Goal: Check status: Check status

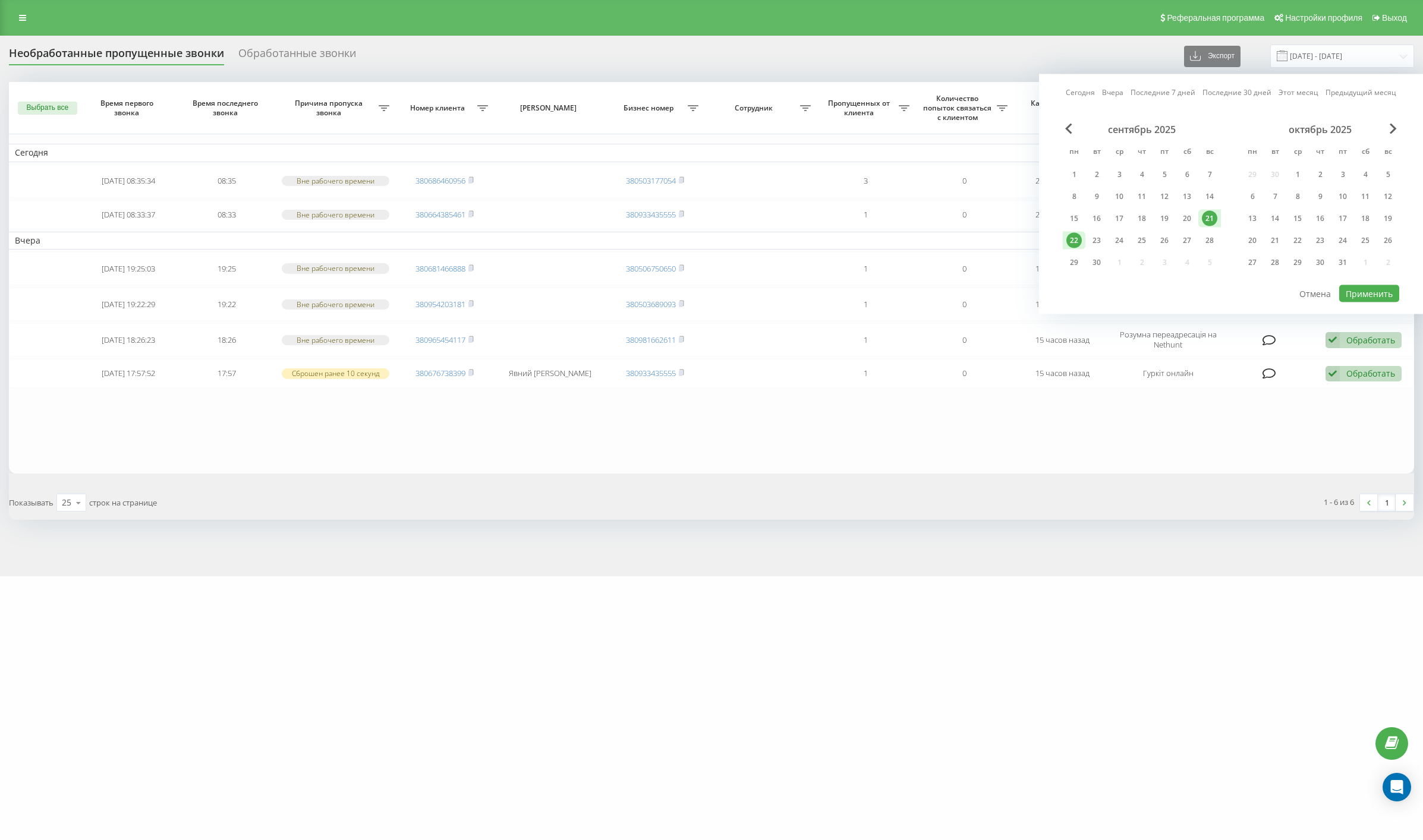
drag, startPoint x: 1076, startPoint y: 234, endPoint x: 1372, endPoint y: 290, distance: 301.3
click at [1078, 235] on div "22" at bounding box center [1074, 241] width 15 height 15
click at [1384, 285] on button "Применить" at bounding box center [1369, 293] width 60 height 17
type input "[DATE] - [DATE]"
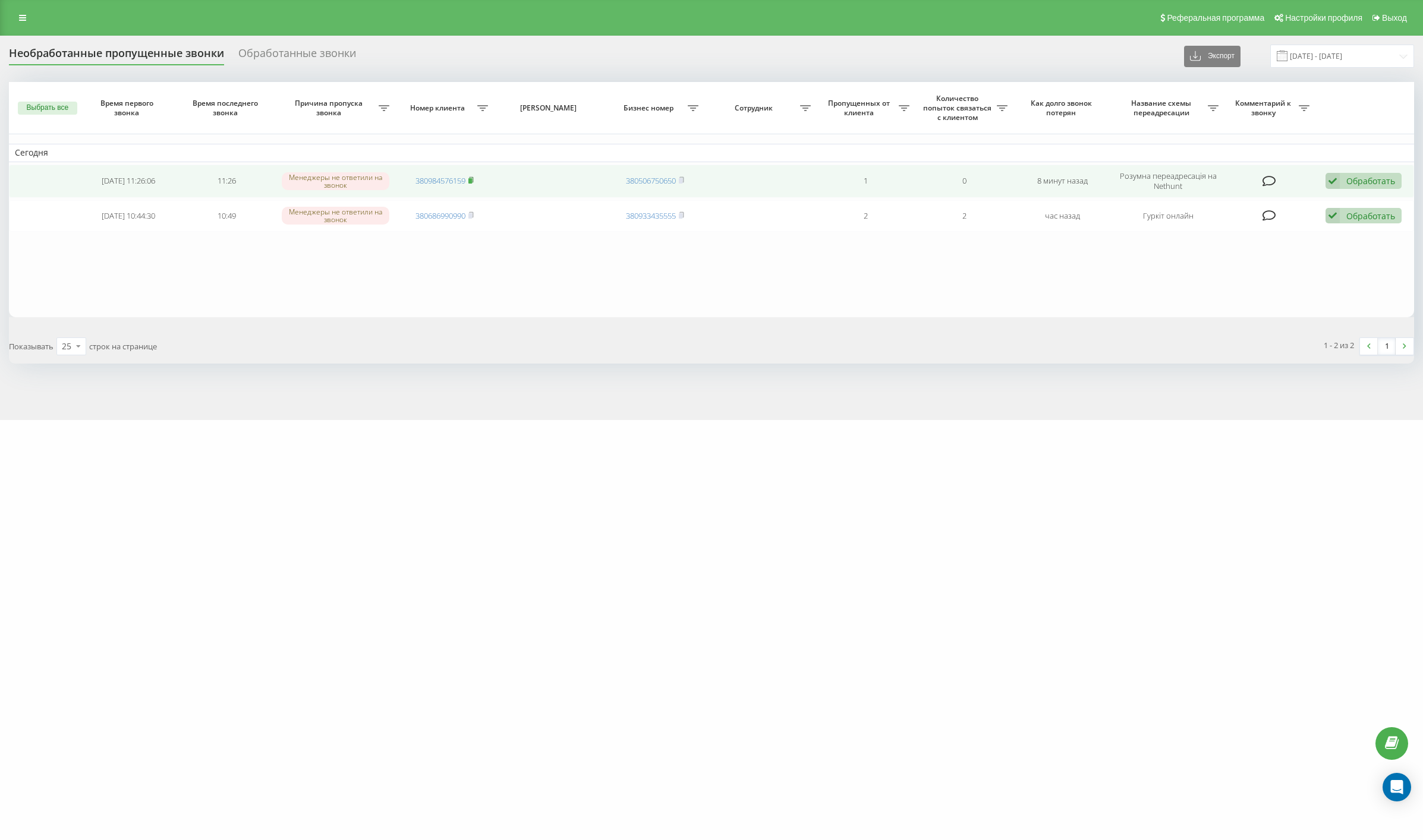
click at [473, 177] on icon at bounding box center [471, 180] width 5 height 7
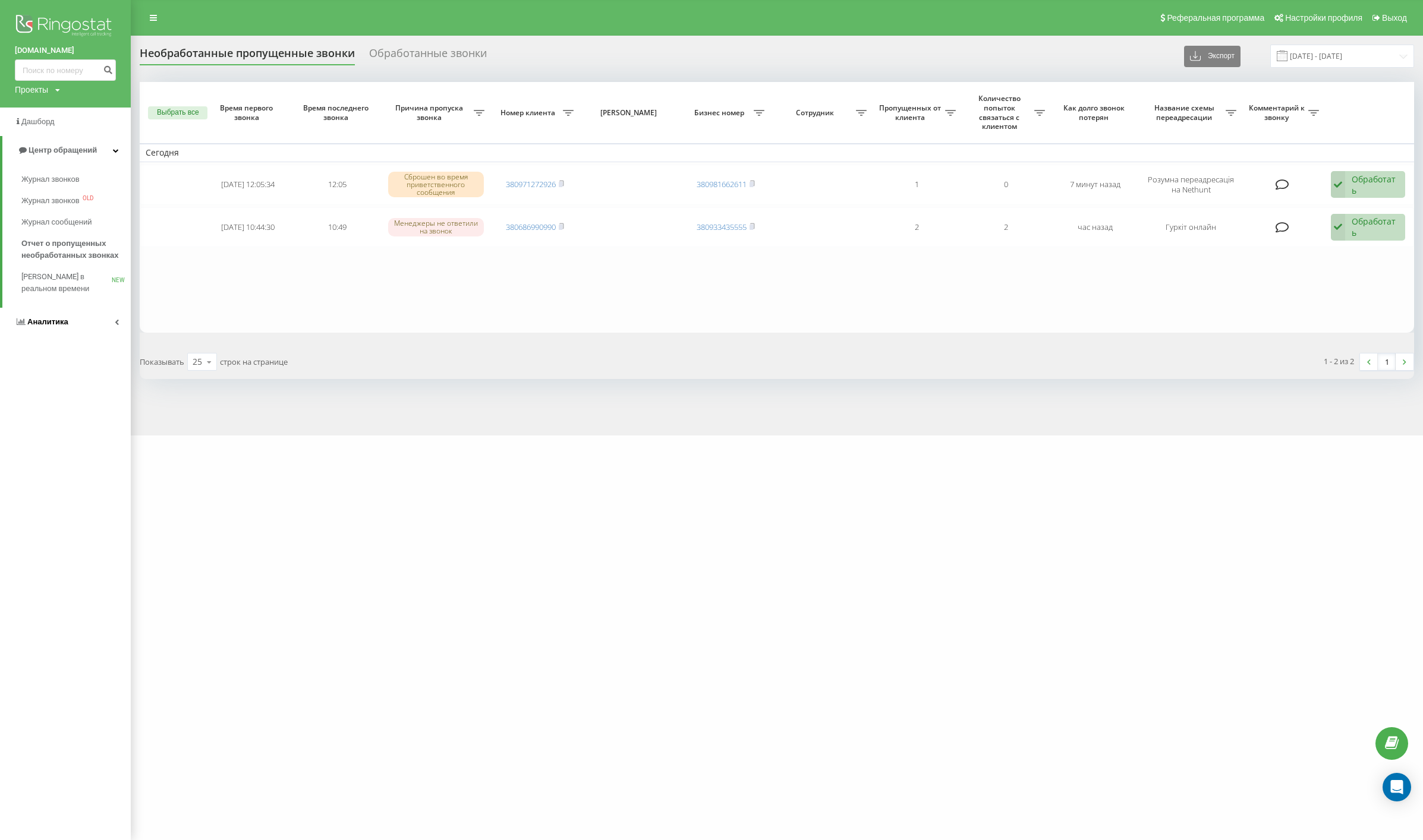
click at [100, 320] on link "Аналитика" at bounding box center [65, 322] width 131 height 29
click at [70, 381] on span "Отчет об эффективности работы сотрудников" at bounding box center [73, 378] width 103 height 24
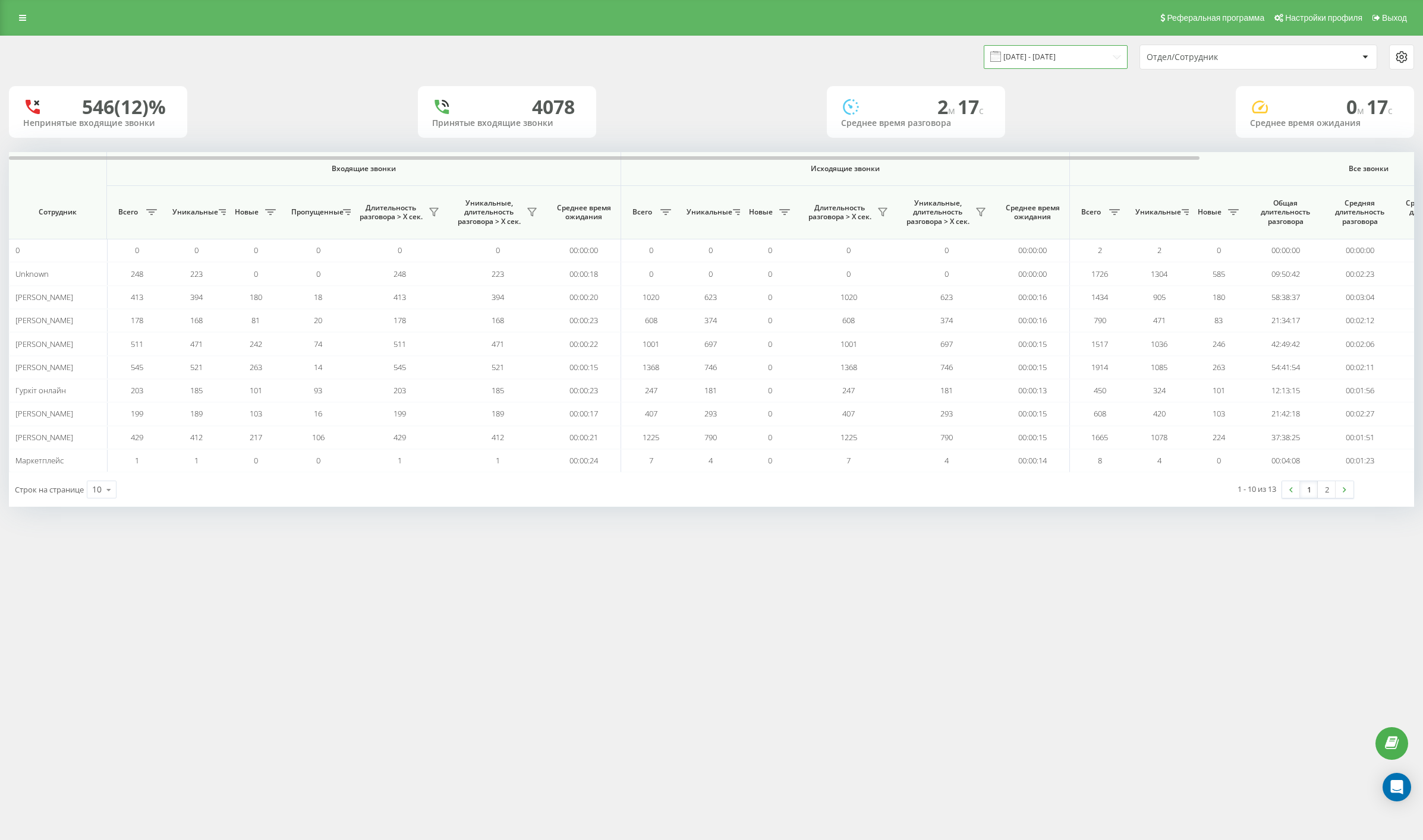
click at [1054, 56] on input "22.08.2025 - 22.09.2025" at bounding box center [1056, 56] width 144 height 23
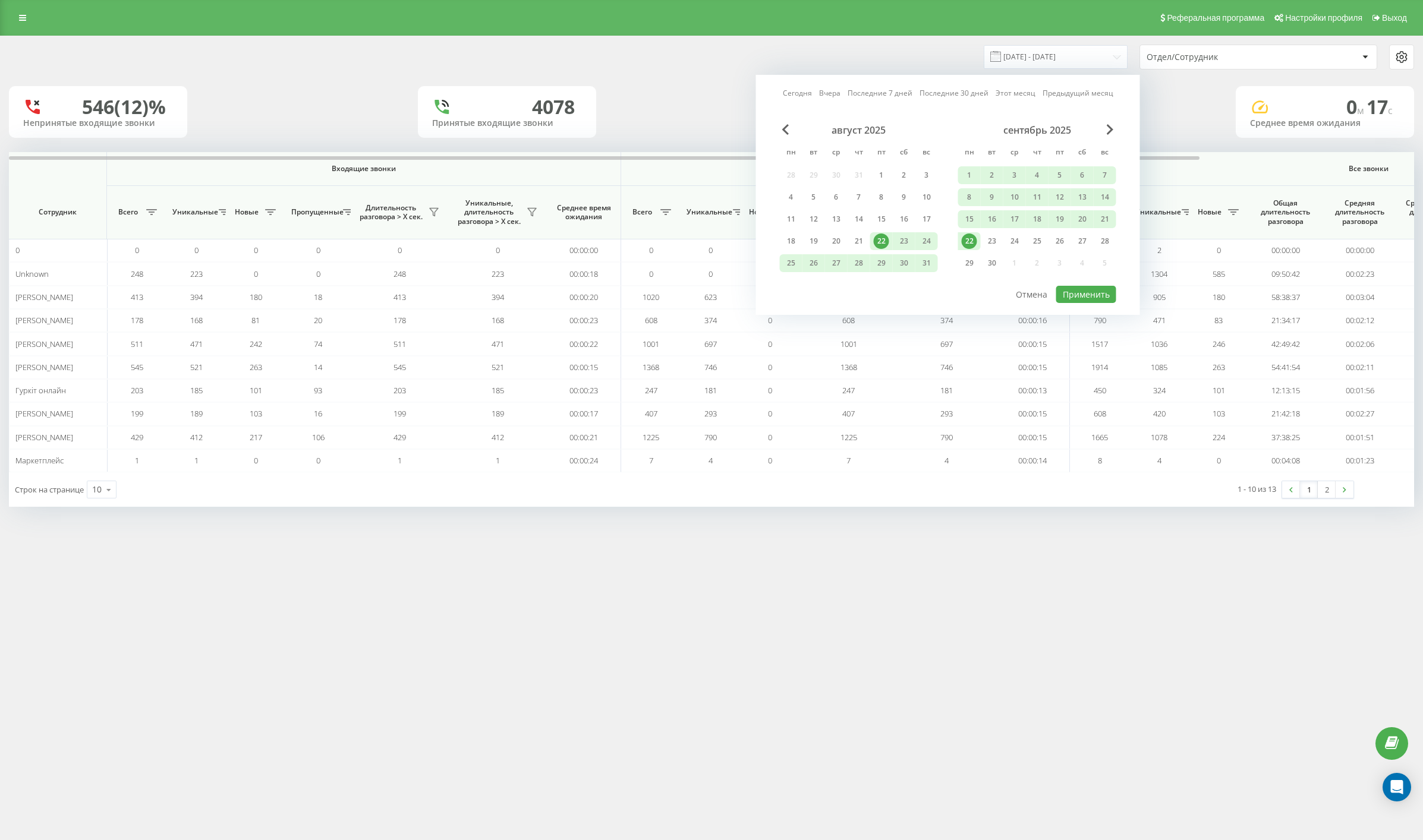
click at [971, 241] on div "22" at bounding box center [969, 241] width 15 height 15
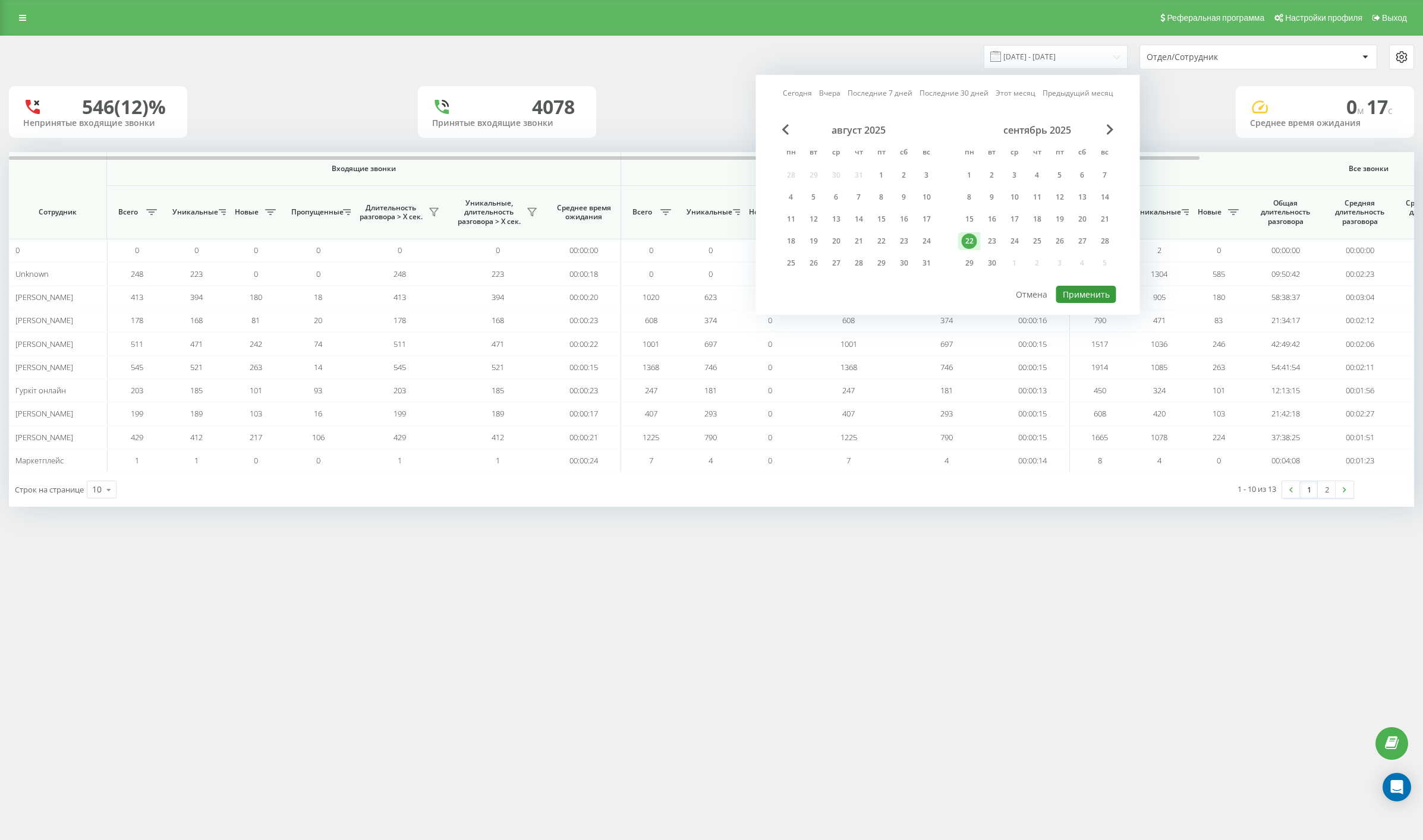
click at [1074, 286] on button "Применить" at bounding box center [1086, 294] width 60 height 17
type input "[DATE] - [DATE]"
